Goal: Task Accomplishment & Management: Complete application form

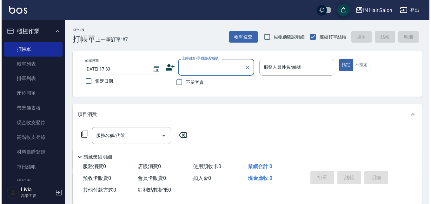
scroll to position [95, 0]
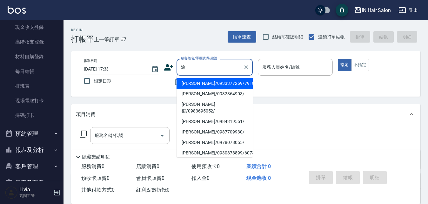
click at [195, 93] on li "涂柏宇/0932864903/" at bounding box center [214, 94] width 76 height 10
type input "涂柏宇/0932864903/"
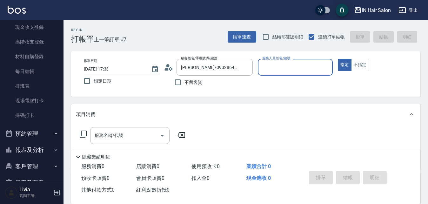
type input "6號設計師Molly-6"
click at [86, 132] on icon at bounding box center [83, 134] width 8 height 8
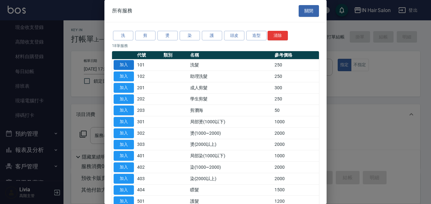
click at [127, 66] on button "加入" at bounding box center [124, 65] width 20 height 10
type input "洗髮(101)"
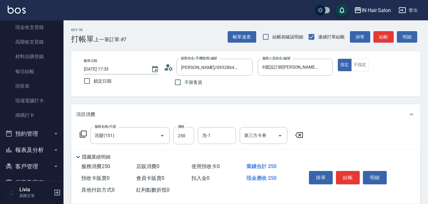
click at [85, 131] on icon at bounding box center [83, 133] width 7 height 7
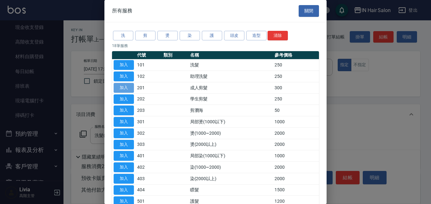
drag, startPoint x: 126, startPoint y: 88, endPoint x: 114, endPoint y: 102, distance: 18.0
click at [126, 88] on button "加入" at bounding box center [124, 88] width 20 height 10
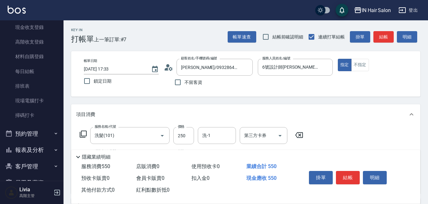
click at [82, 133] on icon at bounding box center [83, 134] width 8 height 8
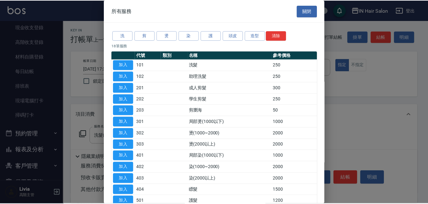
scroll to position [95, 0]
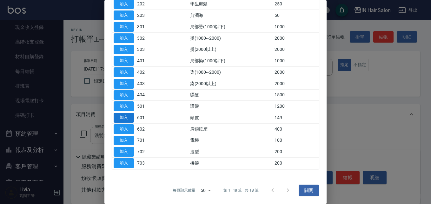
click at [123, 117] on button "加入" at bounding box center [124, 118] width 20 height 10
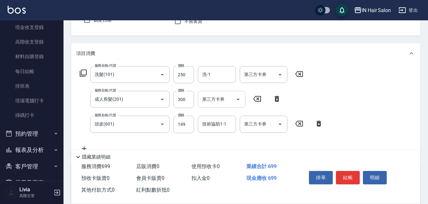
scroll to position [63, 0]
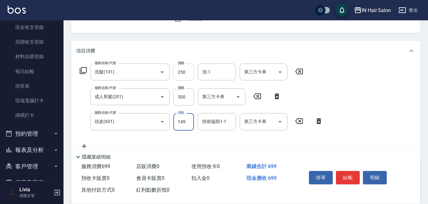
click at [186, 65] on input "250" at bounding box center [183, 71] width 21 height 17
type input "300"
click at [170, 108] on div "服務名稱/代號 洗髮(101) 服務名稱/代號 價格 300 價格 洗-1 洗-1 第三方卡券 第三方卡券 服務名稱/代號 成人剪髮(201) 服務名稱/代號…" at bounding box center [201, 106] width 250 height 86
click at [191, 93] on input "300" at bounding box center [183, 96] width 21 height 17
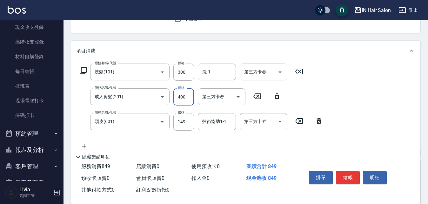
type input "400"
drag, startPoint x: 162, startPoint y: 135, endPoint x: 166, endPoint y: 132, distance: 4.6
click at [162, 135] on div "服務名稱/代號 洗髮(101) 服務名稱/代號 價格 300 價格 洗-1 洗-1 第三方卡券 第三方卡券 服務名稱/代號 成人剪髮(201) 服務名稱/代號…" at bounding box center [201, 106] width 250 height 86
click at [189, 122] on input "149" at bounding box center [183, 121] width 21 height 17
type input "50"
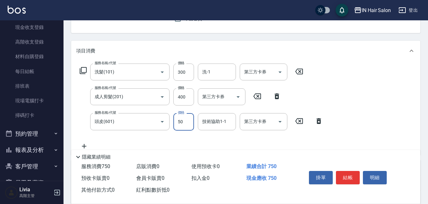
click at [158, 137] on div "服務名稱/代號 洗髮(101) 服務名稱/代號 價格 300 價格 洗-1 洗-1 第三方卡券 第三方卡券 服務名稱/代號 成人剪髮(201) 服務名稱/代號…" at bounding box center [201, 106] width 250 height 86
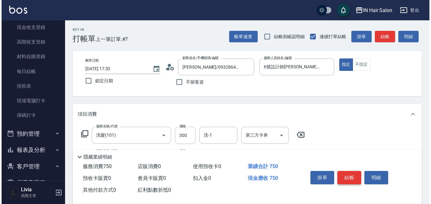
scroll to position [0, 0]
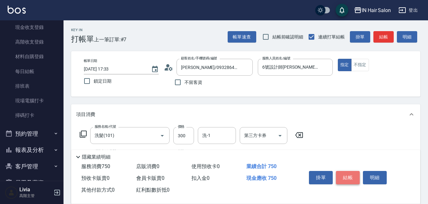
drag, startPoint x: 346, startPoint y: 175, endPoint x: 346, endPoint y: 172, distance: 3.8
click at [346, 175] on button "結帳" at bounding box center [348, 177] width 24 height 13
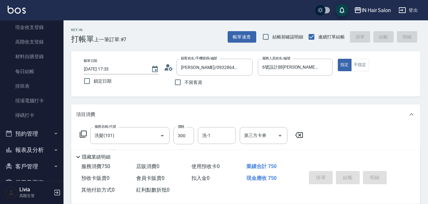
type input "2025/09/26 18:46"
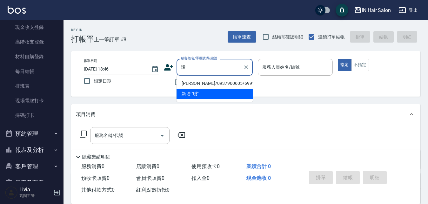
click at [207, 83] on li "羅璦璇/0937960605/699186" at bounding box center [214, 83] width 76 height 10
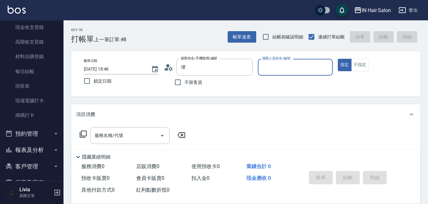
type input "羅璦璇/0937960605/699186"
type input "8號店長Livia-8"
click at [84, 133] on icon at bounding box center [83, 134] width 8 height 8
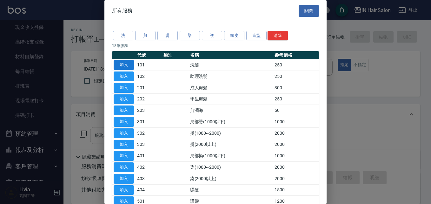
click at [132, 64] on button "加入" at bounding box center [124, 65] width 20 height 10
type input "洗髮(101)"
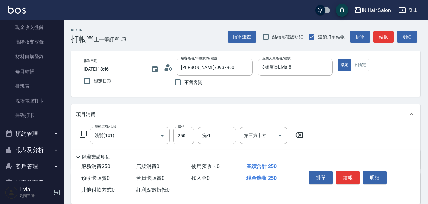
click at [83, 134] on icon at bounding box center [83, 134] width 8 height 8
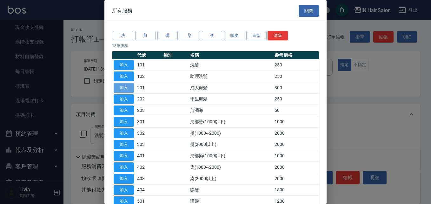
click at [124, 87] on button "加入" at bounding box center [124, 88] width 20 height 10
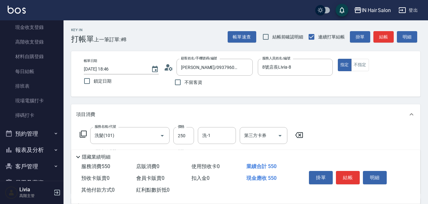
click at [83, 134] on icon at bounding box center [83, 134] width 8 height 8
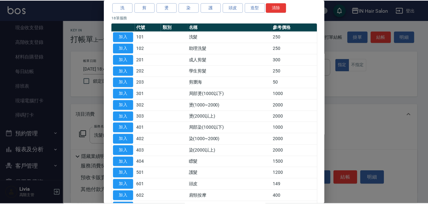
scroll to position [63, 0]
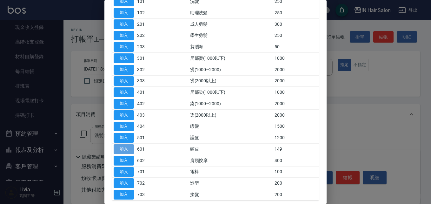
click at [126, 148] on button "加入" at bounding box center [124, 149] width 20 height 10
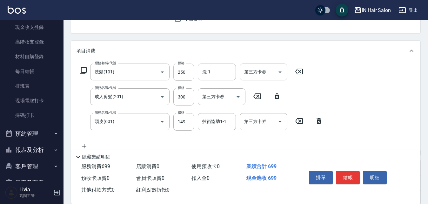
click at [190, 71] on input "250" at bounding box center [183, 71] width 21 height 17
type input "300"
click at [170, 106] on div "服務名稱/代號 洗髮(101) 服務名稱/代號 價格 300 價格 洗-1 洗-1 第三方卡券 第三方卡券 服務名稱/代號 成人剪髮(201) 服務名稱/代號…" at bounding box center [201, 106] width 250 height 86
click at [183, 99] on input "300" at bounding box center [183, 96] width 21 height 17
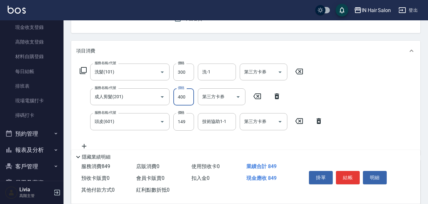
type input "400"
click at [157, 139] on div "服務名稱/代號 洗髮(101) 服務名稱/代號 價格 300 價格 洗-1 洗-1 第三方卡券 第三方卡券 服務名稱/代號 成人剪髮(201) 服務名稱/代號…" at bounding box center [201, 106] width 250 height 86
click at [187, 120] on input "149" at bounding box center [183, 121] width 21 height 17
type input "50"
click at [168, 134] on div "服務名稱/代號 洗髮(101) 服務名稱/代號 價格 300 價格 洗-1 洗-1 第三方卡券 第三方卡券 服務名稱/代號 成人剪髮(201) 服務名稱/代號…" at bounding box center [201, 106] width 250 height 86
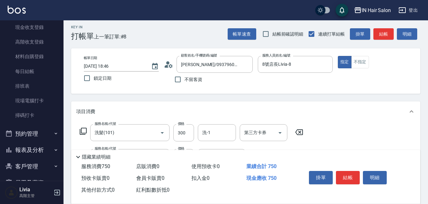
scroll to position [0, 0]
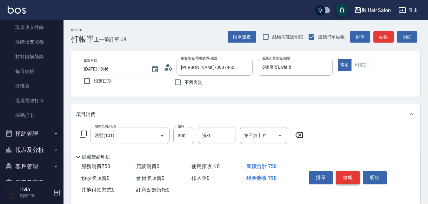
click at [351, 175] on button "結帳" at bounding box center [348, 177] width 24 height 13
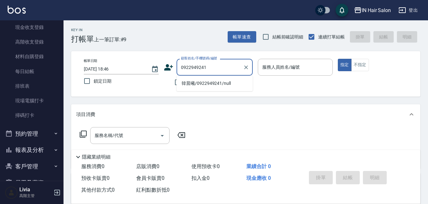
drag, startPoint x: 209, startPoint y: 82, endPoint x: 231, endPoint y: 82, distance: 22.5
click at [209, 82] on li "韓晨曦/0922949241/null" at bounding box center [214, 83] width 76 height 10
type input "韓晨曦/0922949241/null"
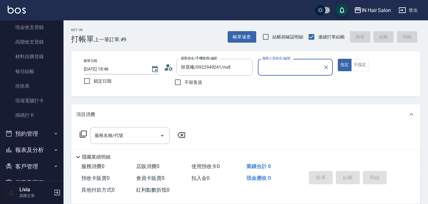
type input "6號設計師Molly-6"
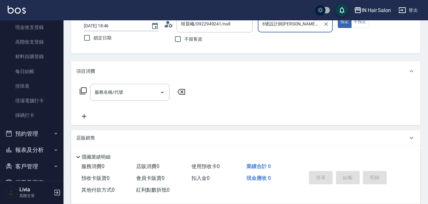
scroll to position [95, 0]
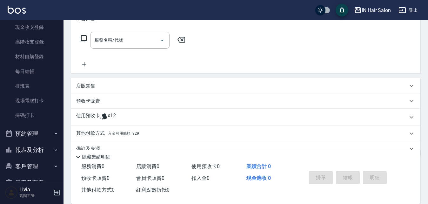
click at [85, 114] on p "使用預收卡" at bounding box center [88, 117] width 24 height 10
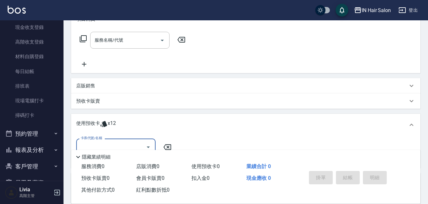
scroll to position [156, 0]
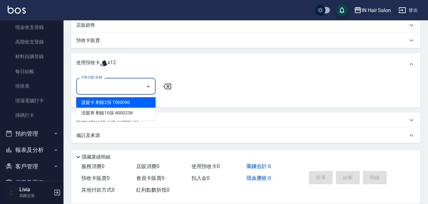
click at [114, 86] on input "卡券代號/名稱" at bounding box center [111, 86] width 64 height 11
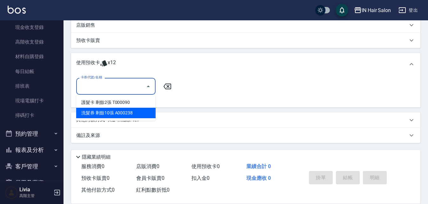
click at [106, 113] on div "洗髮券 剩餘10張 A000238" at bounding box center [115, 113] width 79 height 10
type input "洗髮券 A000238"
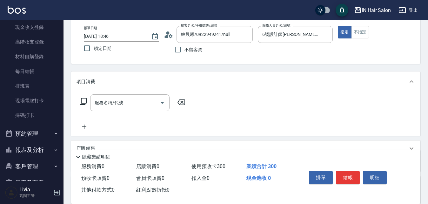
scroll to position [0, 0]
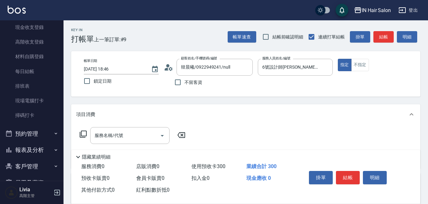
drag, startPoint x: 351, startPoint y: 172, endPoint x: 355, endPoint y: 170, distance: 4.3
click at [352, 172] on button "結帳" at bounding box center [348, 177] width 24 height 13
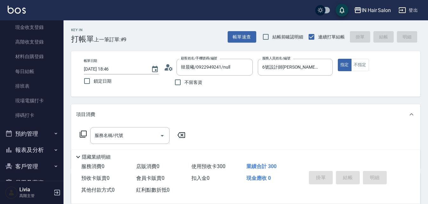
type input "2025/09/26 18:48"
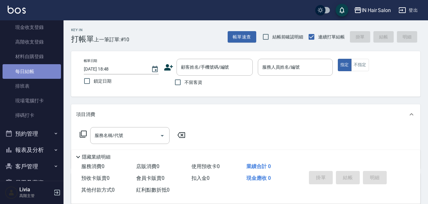
click at [43, 73] on link "每日結帳" at bounding box center [32, 71] width 58 height 15
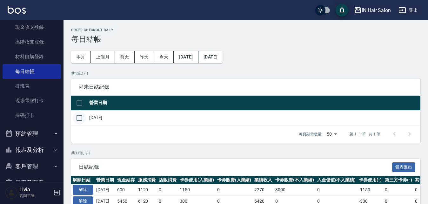
click at [80, 114] on input "checkbox" at bounding box center [79, 117] width 13 height 13
checkbox input "true"
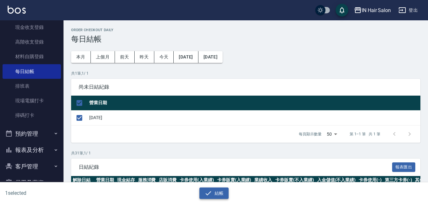
click at [222, 191] on button "結帳" at bounding box center [214, 193] width 30 height 12
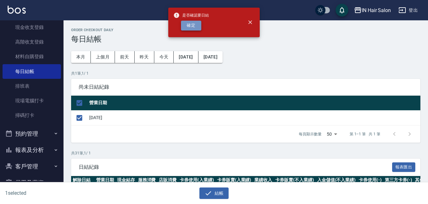
click at [191, 26] on button "確定" at bounding box center [191, 26] width 20 height 10
checkbox input "false"
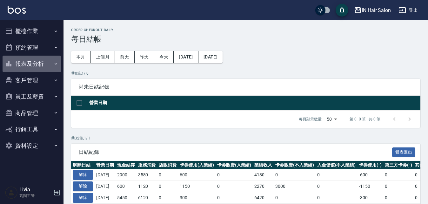
click at [33, 61] on button "報表及分析" at bounding box center [32, 64] width 58 height 17
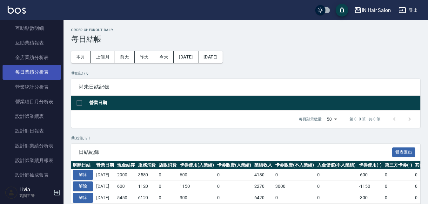
scroll to position [222, 0]
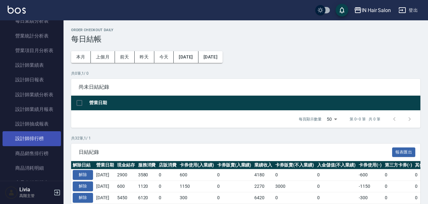
click at [34, 135] on link "設計師排行榜" at bounding box center [32, 138] width 58 height 15
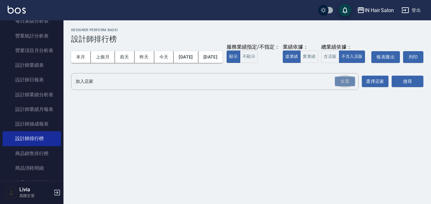
drag, startPoint x: 341, startPoint y: 95, endPoint x: 258, endPoint y: 83, distance: 83.9
click at [341, 86] on div "全選" at bounding box center [345, 81] width 20 height 10
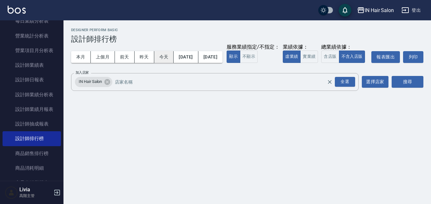
click at [165, 58] on button "今天" at bounding box center [164, 57] width 20 height 12
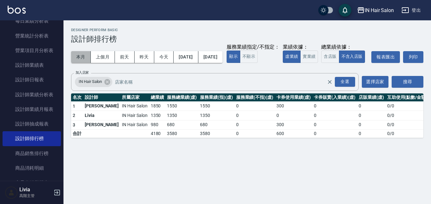
click at [80, 56] on button "本月" at bounding box center [81, 57] width 20 height 12
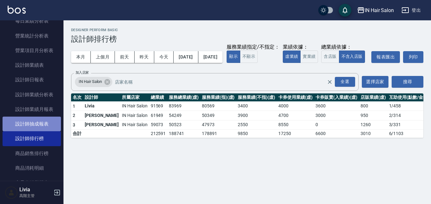
click at [49, 124] on link "設計師抽成報表" at bounding box center [32, 123] width 58 height 15
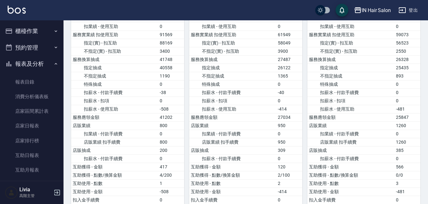
click at [49, 62] on button "報表及分析" at bounding box center [32, 64] width 58 height 17
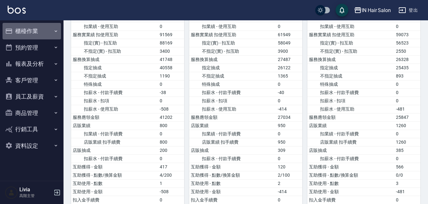
drag, startPoint x: 32, startPoint y: 30, endPoint x: 30, endPoint y: 34, distance: 4.8
click at [32, 30] on button "櫃檯作業" at bounding box center [32, 31] width 58 height 17
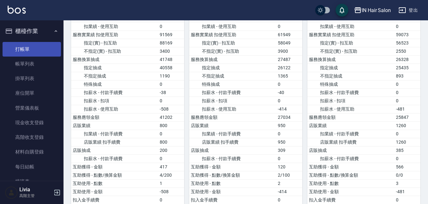
click at [26, 49] on link "打帳單" at bounding box center [32, 49] width 58 height 15
